Goal: Communication & Community: Answer question/provide support

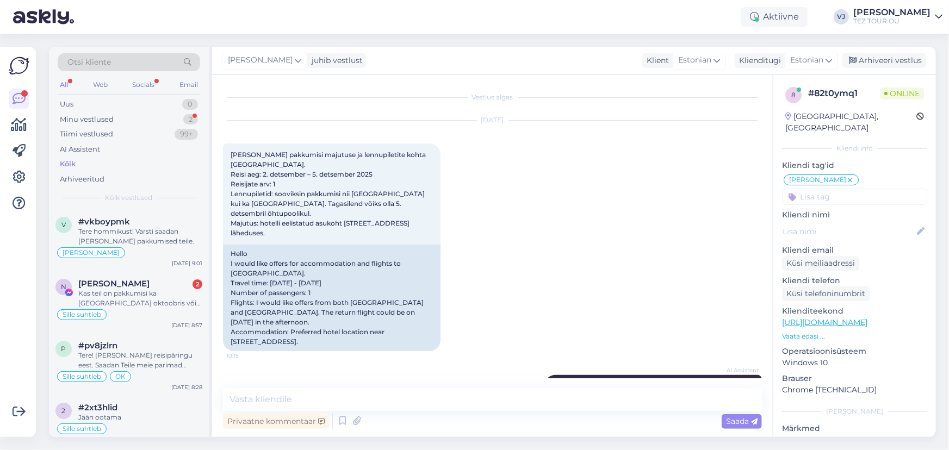
scroll to position [242, 0]
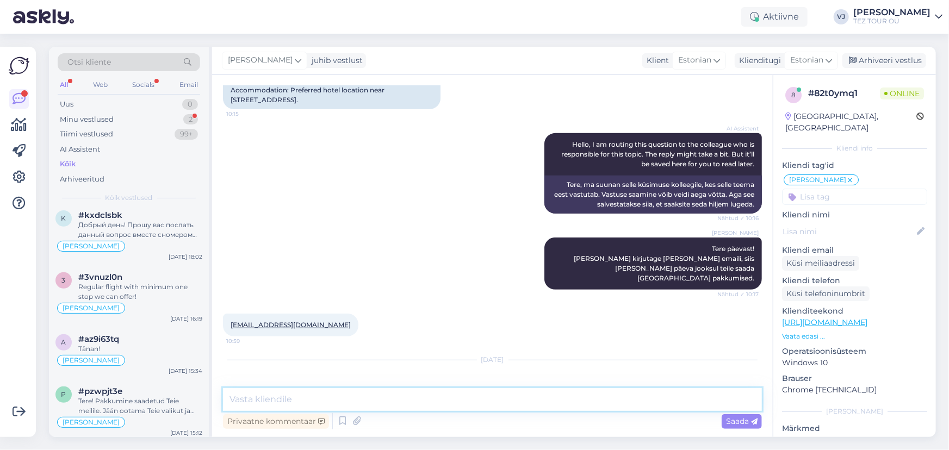
click at [303, 403] on textarea at bounding box center [492, 399] width 539 height 23
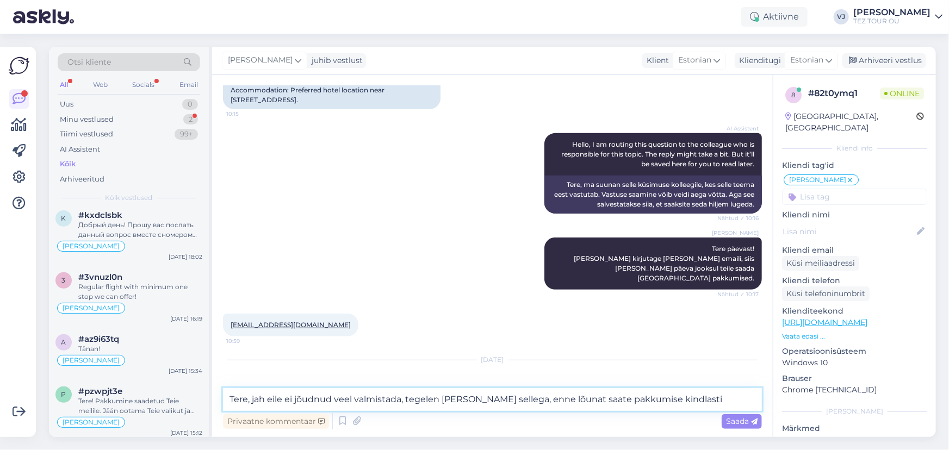
type textarea "Tere, jah eile ei jõudnud veel valmistada, tegelen [PERSON_NAME] sellega, enne …"
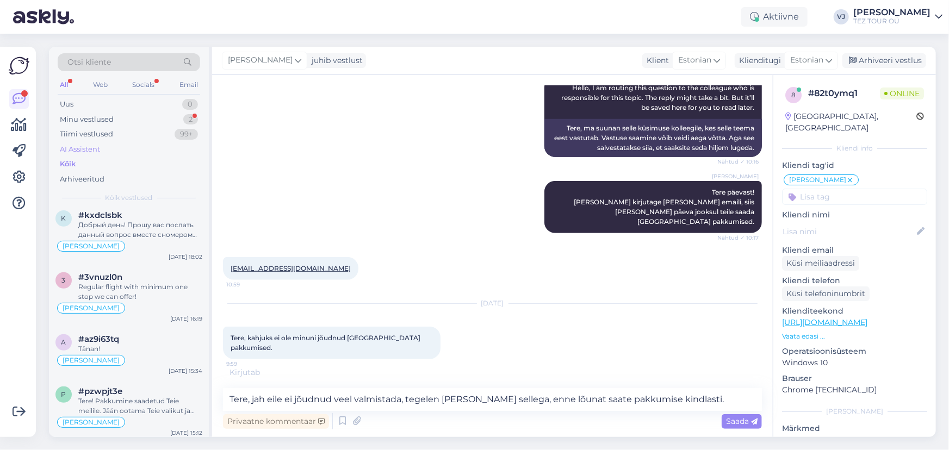
click at [96, 151] on div "AI Assistent" at bounding box center [80, 149] width 40 height 11
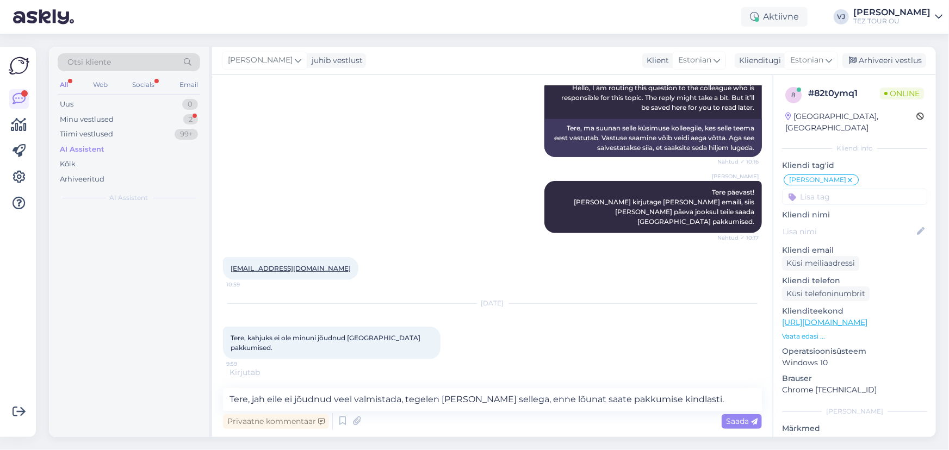
scroll to position [0, 0]
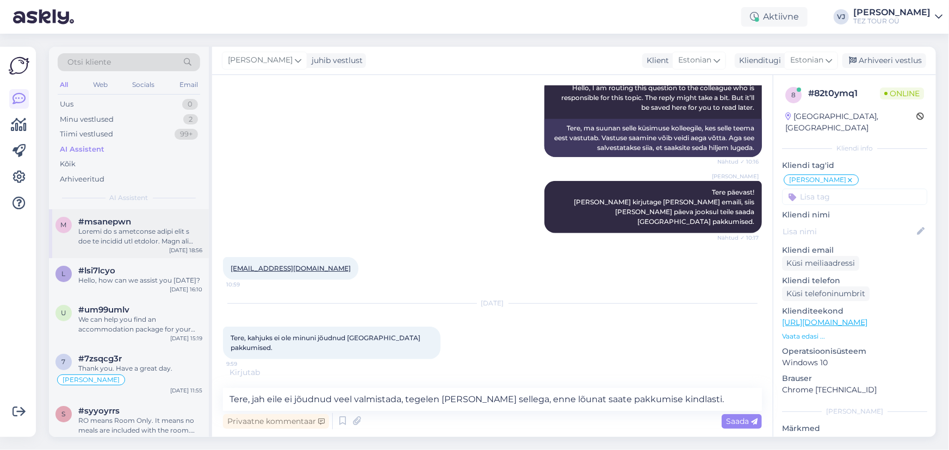
click at [151, 255] on div "m #msanepwn [DATE] 18:56" at bounding box center [129, 233] width 160 height 49
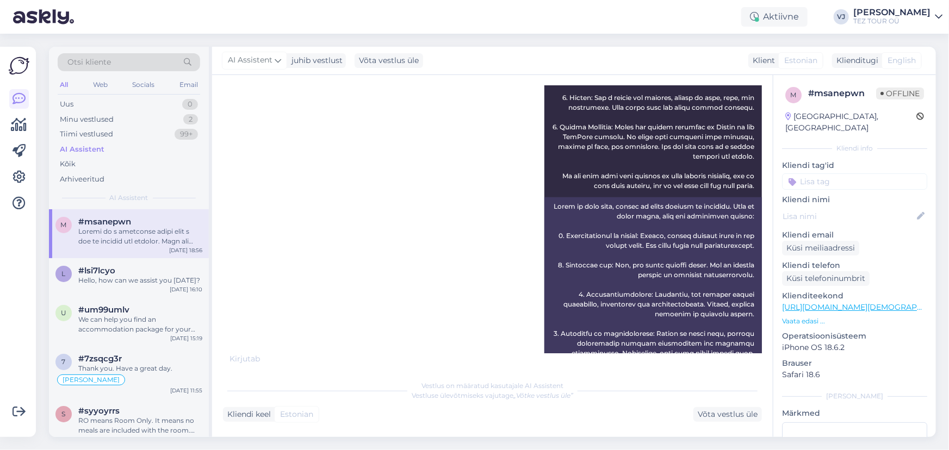
scroll to position [110, 0]
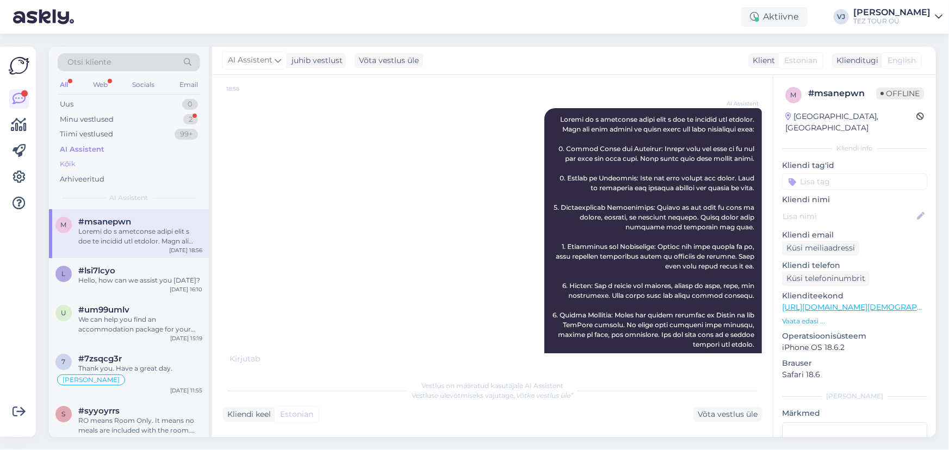
click at [127, 158] on div "Kõik" at bounding box center [129, 164] width 143 height 15
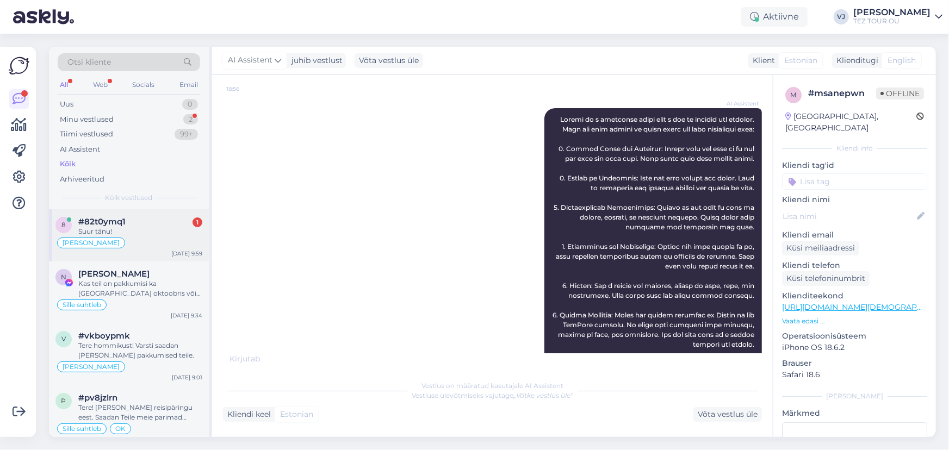
click at [160, 235] on div "Suur tänu!" at bounding box center [140, 232] width 124 height 10
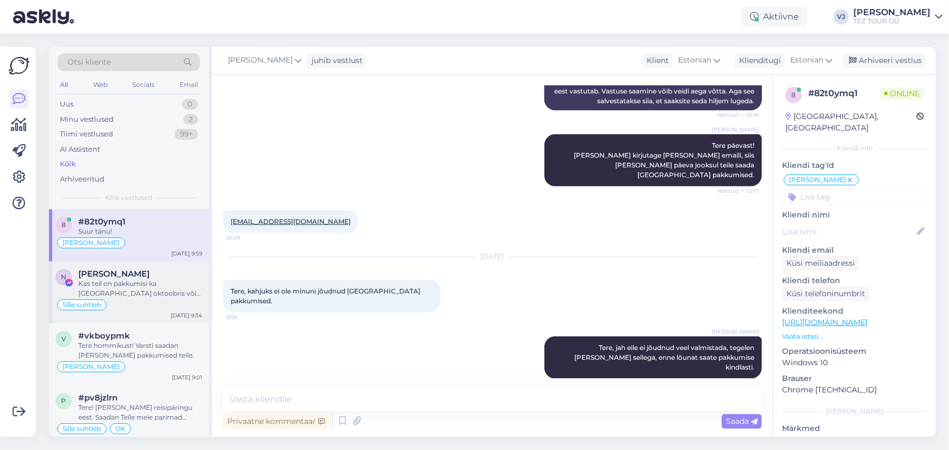
click at [157, 277] on div "[PERSON_NAME]" at bounding box center [140, 274] width 124 height 10
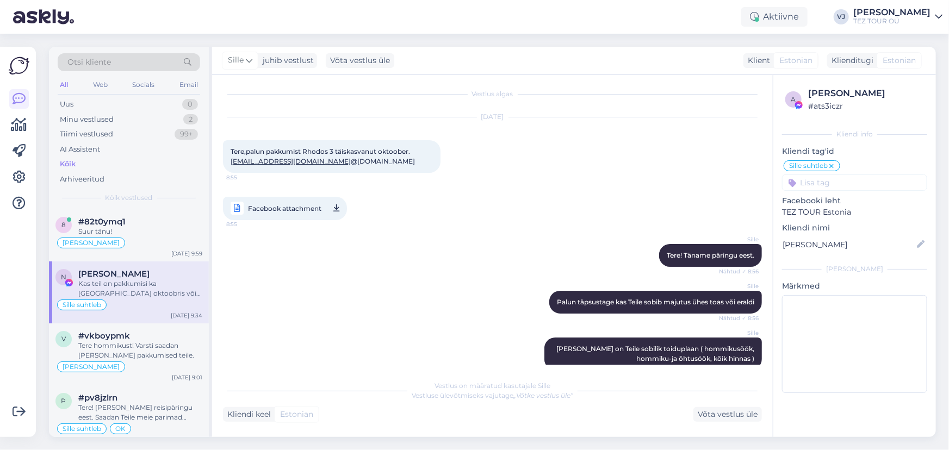
scroll to position [0, 0]
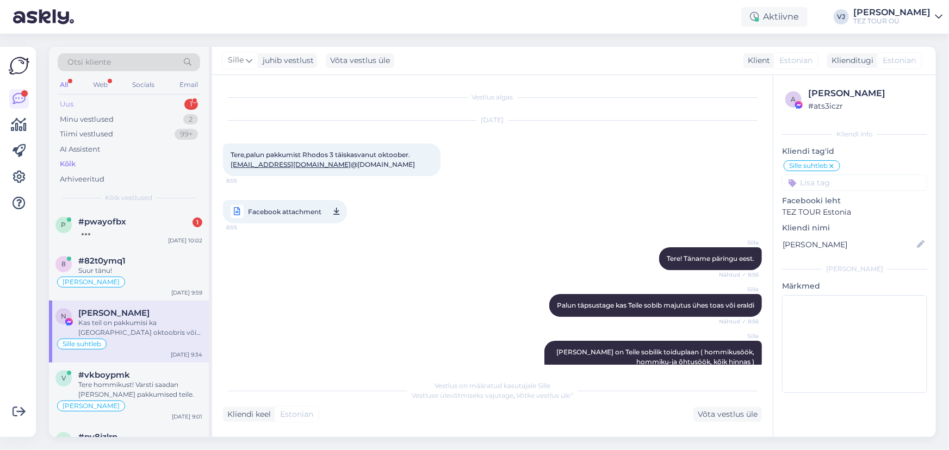
click at [133, 99] on div "Uus 1" at bounding box center [129, 104] width 143 height 15
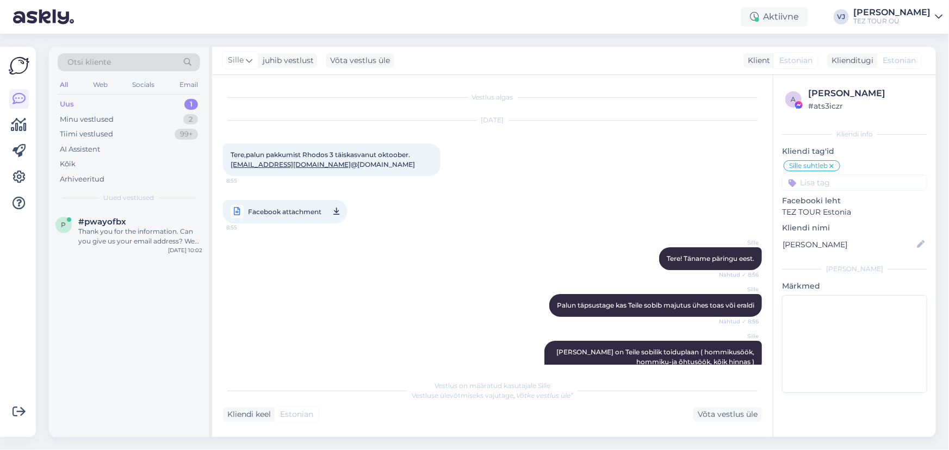
click at [148, 260] on div "p #pwayofbx Thank you for the information. Can you give us your email address? …" at bounding box center [129, 323] width 160 height 228
click at [165, 228] on div "Thank you for the information. Can you give us your email address? We will send…" at bounding box center [140, 237] width 124 height 20
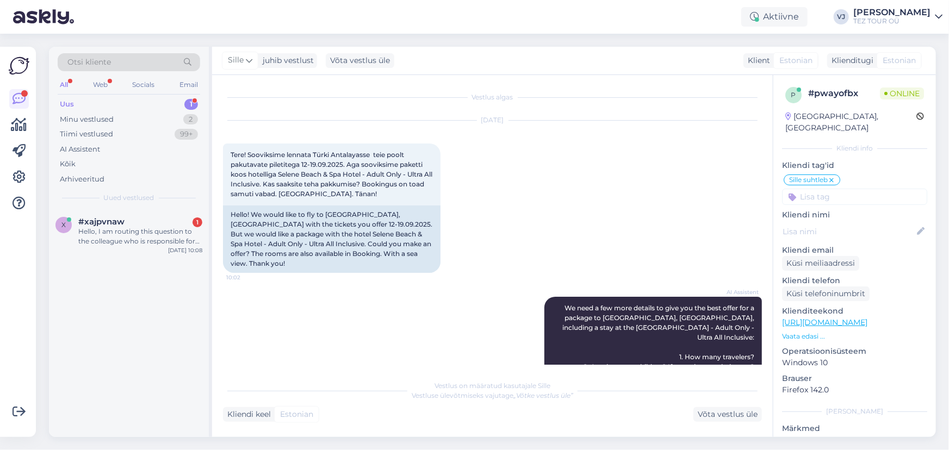
scroll to position [933, 0]
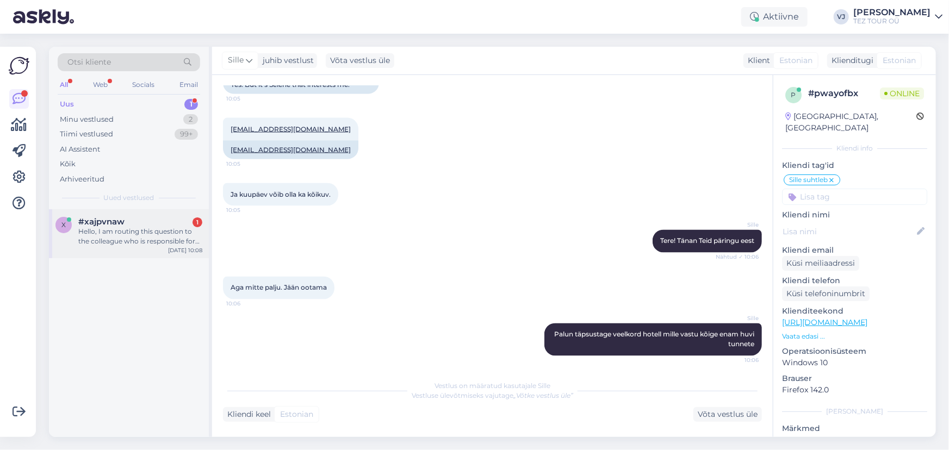
click at [178, 230] on div "Hello, I am routing this question to the colleague who is responsible for this …" at bounding box center [140, 237] width 124 height 20
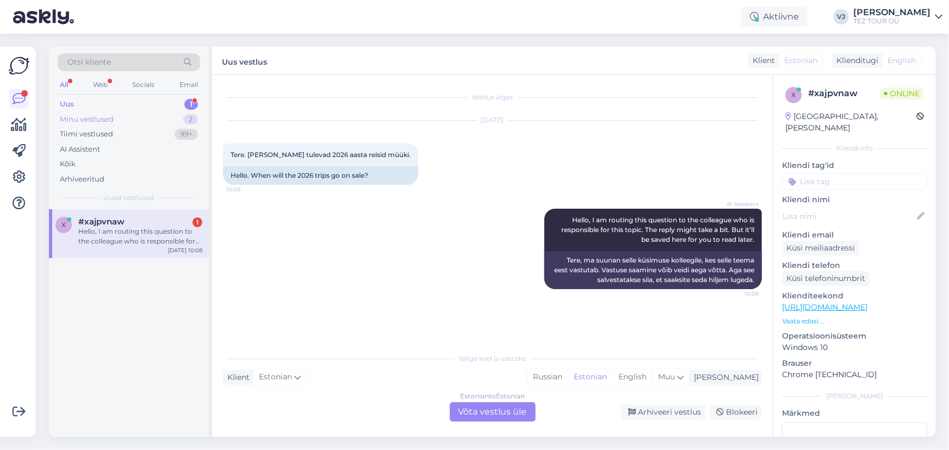
click at [97, 116] on div "Minu vestlused" at bounding box center [87, 119] width 54 height 11
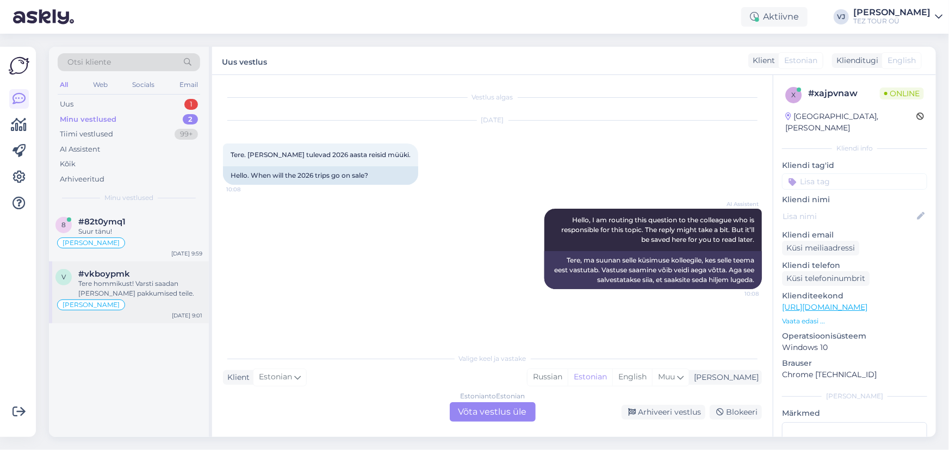
click at [156, 286] on div "Tere hommikust! Varsti saadan [PERSON_NAME] pakkumised teile." at bounding box center [140, 289] width 124 height 20
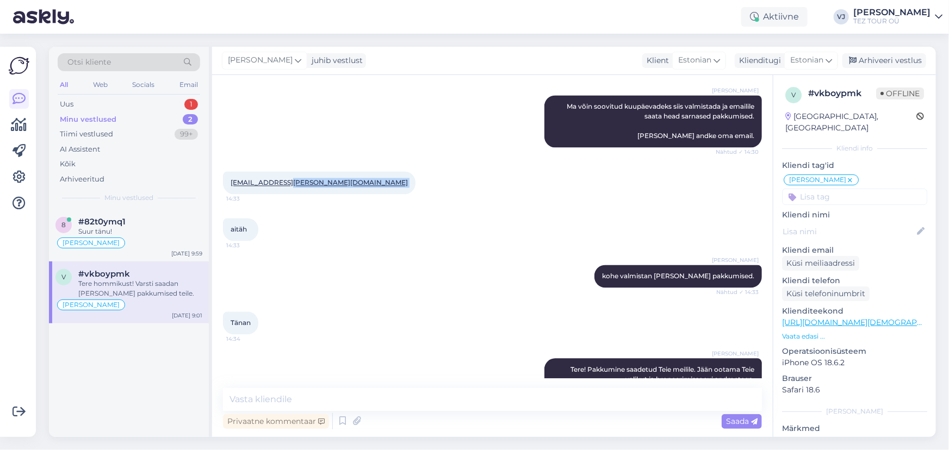
scroll to position [1093, 0]
drag, startPoint x: 319, startPoint y: 182, endPoint x: 224, endPoint y: 183, distance: 94.7
click at [224, 183] on div "[EMAIL_ADDRESS][PERSON_NAME][DOMAIN_NAME] 14:33" at bounding box center [319, 183] width 193 height 23
copy div "[EMAIL_ADDRESS][PERSON_NAME][DOMAIN_NAME] 14:33"
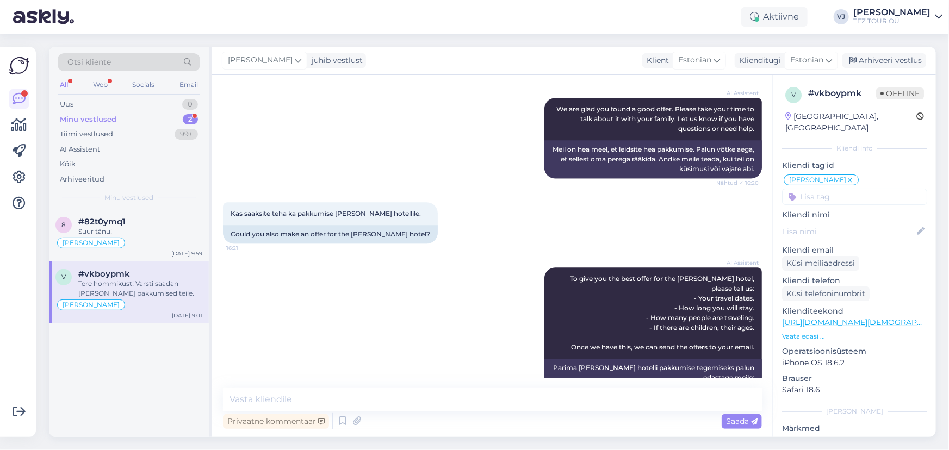
scroll to position [1504, 0]
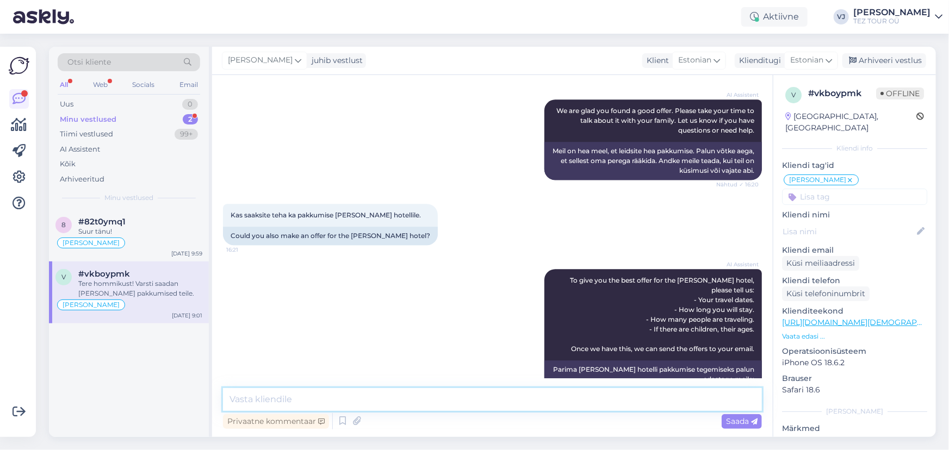
click at [467, 401] on textarea at bounding box center [492, 399] width 539 height 23
type textarea "Tere veelkord, pakkumine saadetud emaili."
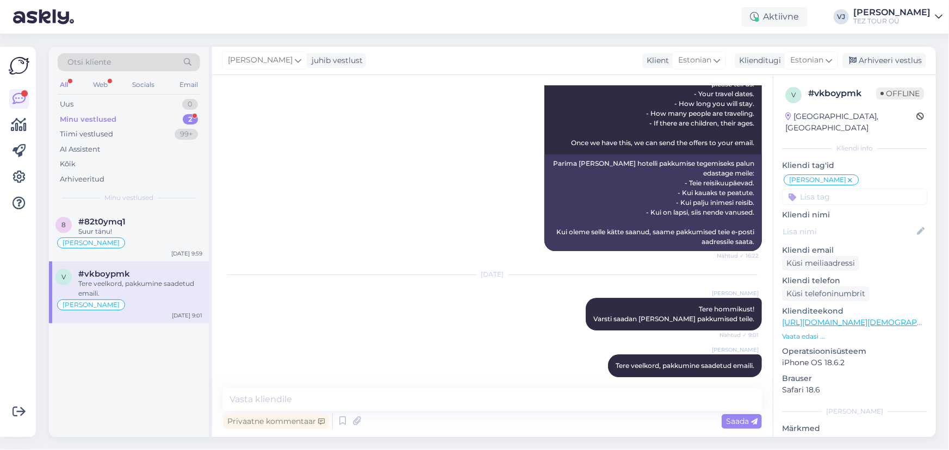
click at [154, 115] on div "Minu vestlused 2" at bounding box center [129, 119] width 143 height 15
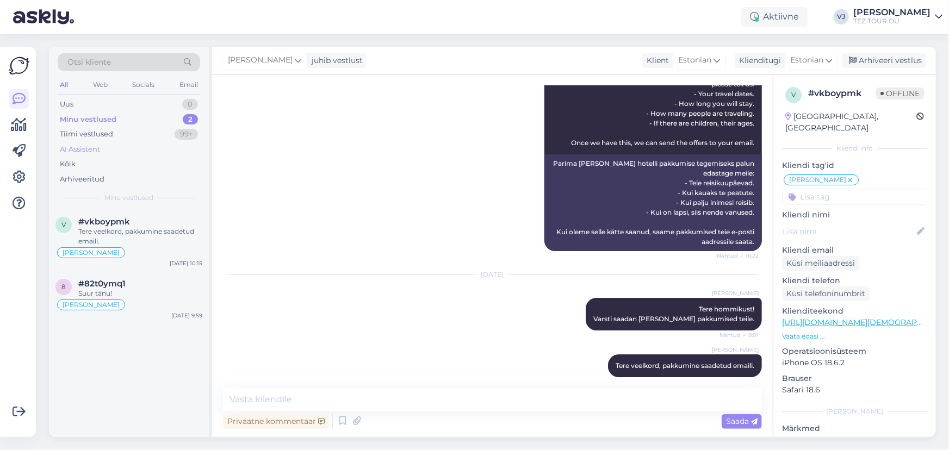
click at [107, 152] on div "AI Assistent" at bounding box center [129, 149] width 143 height 15
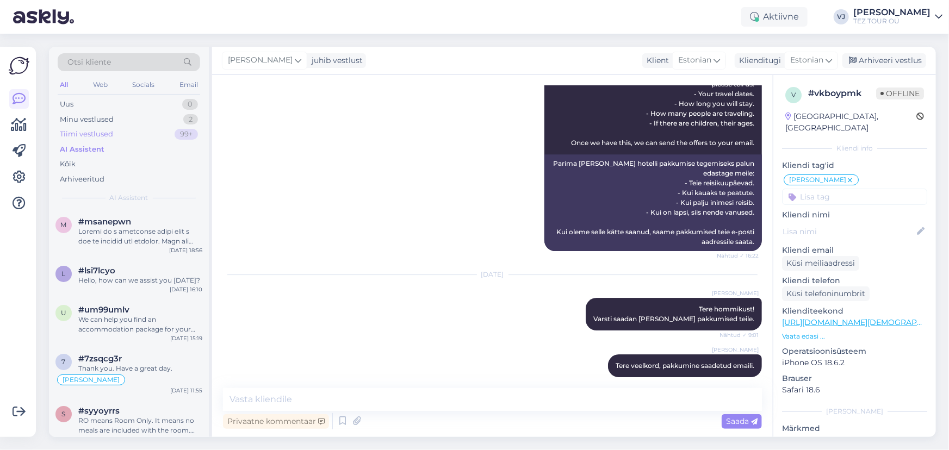
click at [130, 138] on div "Tiimi vestlused 99+" at bounding box center [129, 134] width 143 height 15
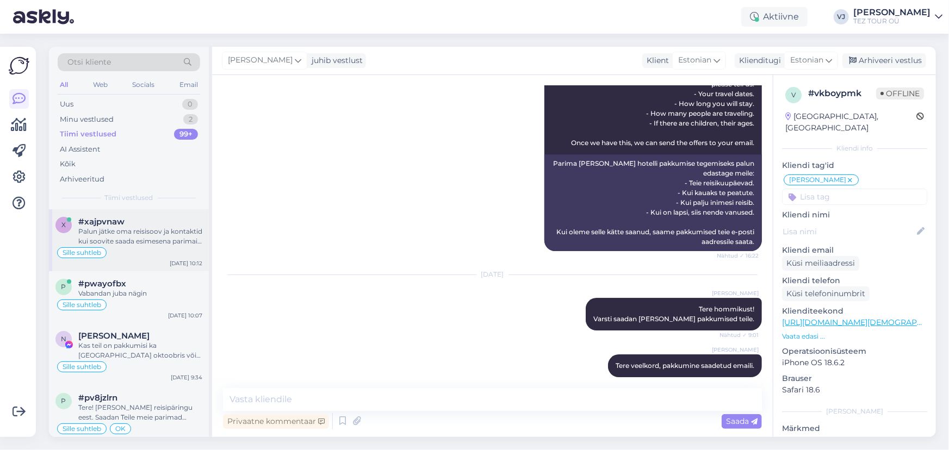
click at [141, 239] on div "Palun jätke oma reisisoov ja kontaktid kui soovite saada esimesena parimaid ava…" at bounding box center [140, 237] width 124 height 20
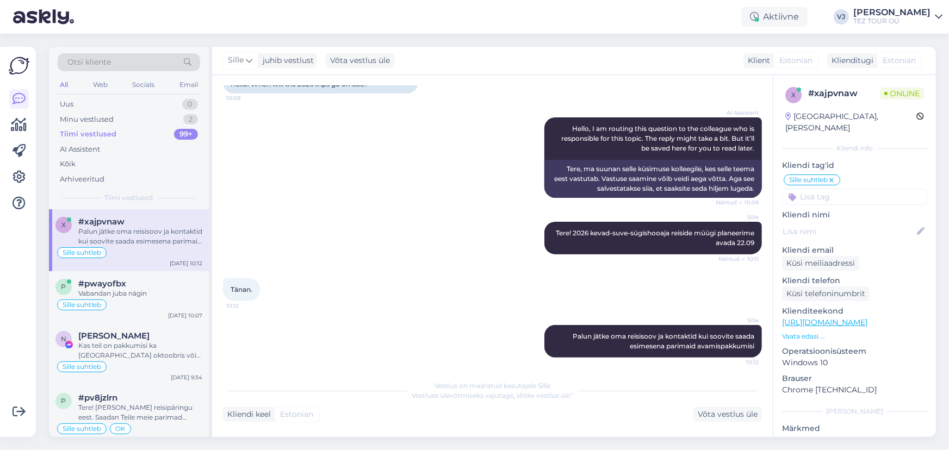
scroll to position [96, 0]
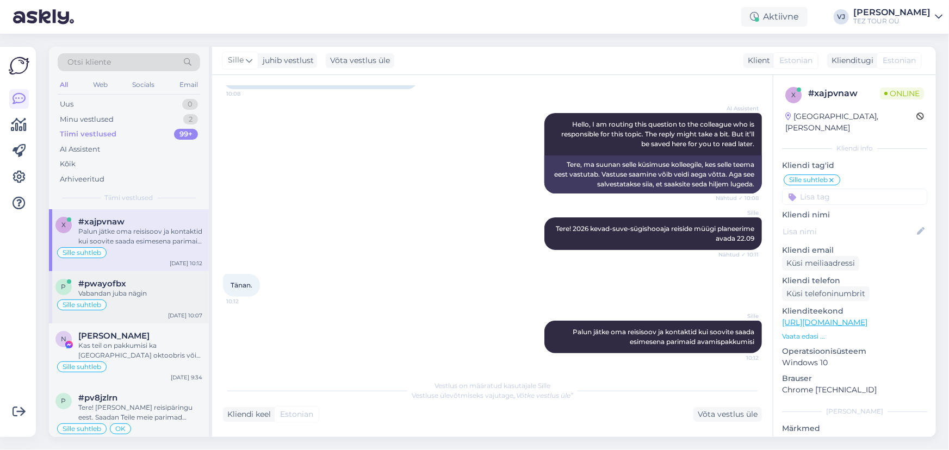
click at [137, 298] on div "Vabandan juba nägin" at bounding box center [140, 294] width 124 height 10
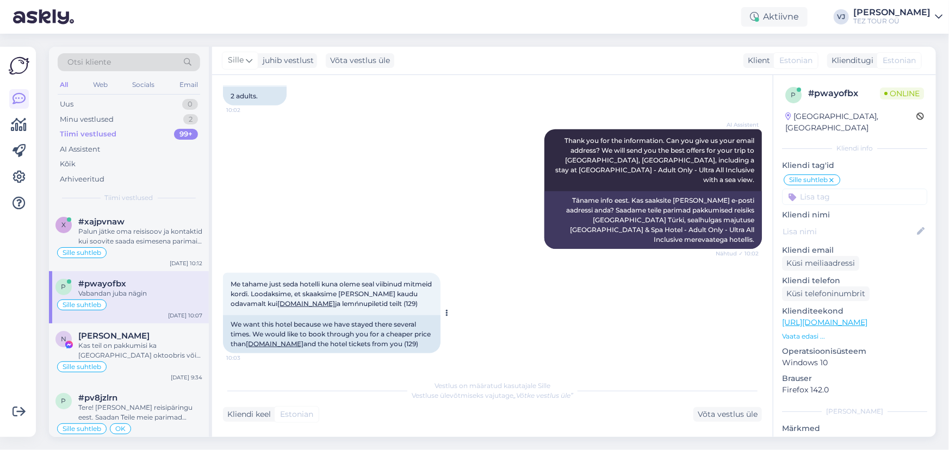
scroll to position [532, 0]
click at [128, 355] on div "Kas teil on pakkumisi ka [GEOGRAPHIC_DATA] oktoobris või tuneesiasse ? Sooviks …" at bounding box center [140, 351] width 124 height 20
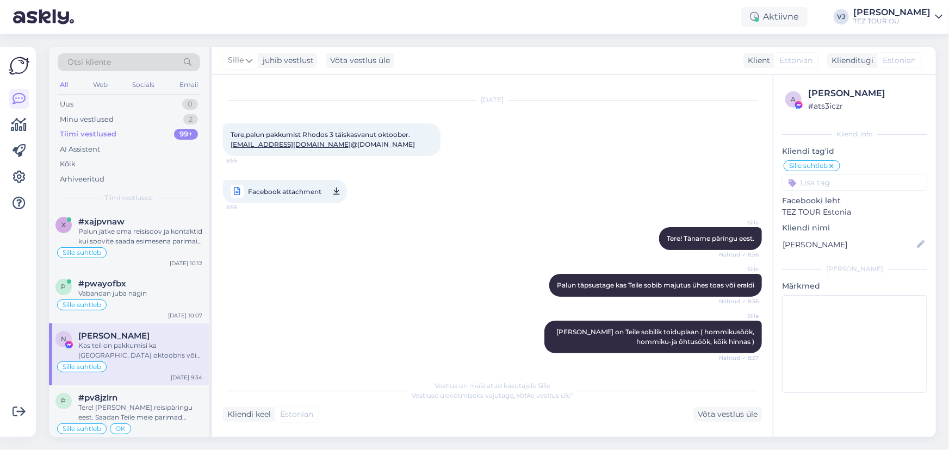
scroll to position [0, 0]
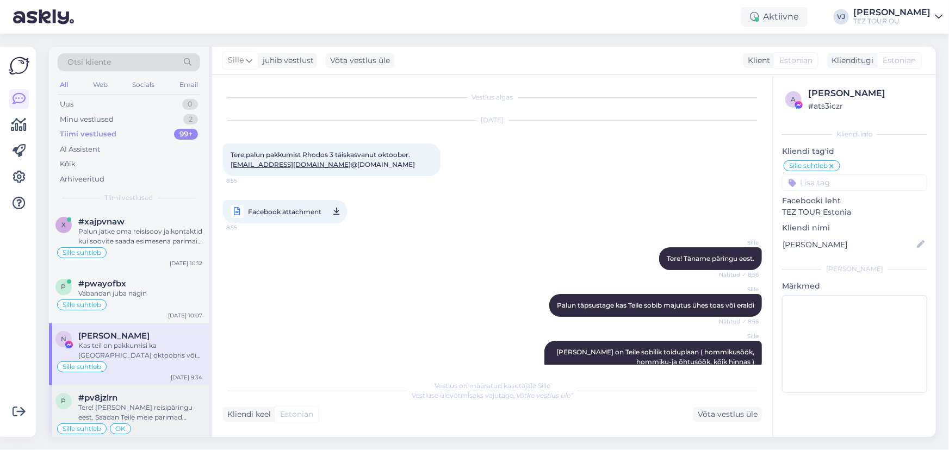
click at [131, 403] on div "Tere! [PERSON_NAME] reisipäringu eest. Saadan Teile meie parimad pakkumised esi…" at bounding box center [140, 413] width 124 height 20
